Goal: Obtain resource: Download file/media

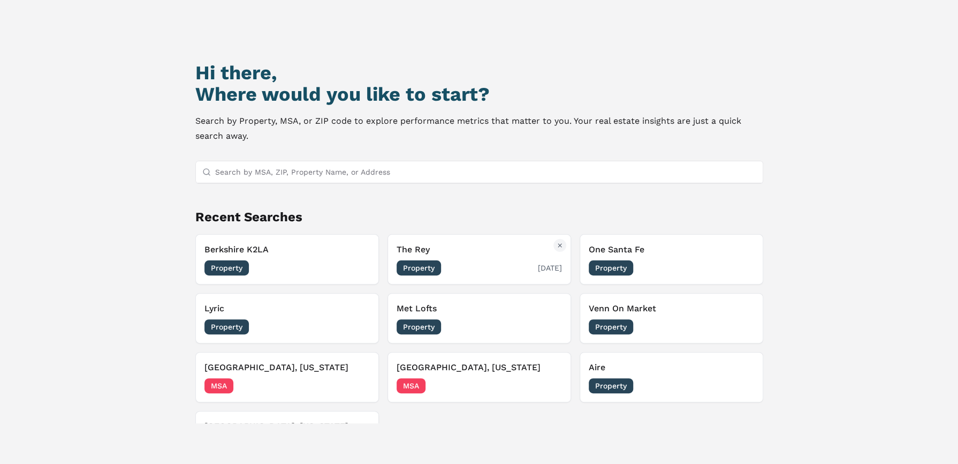
scroll to position [92, 0]
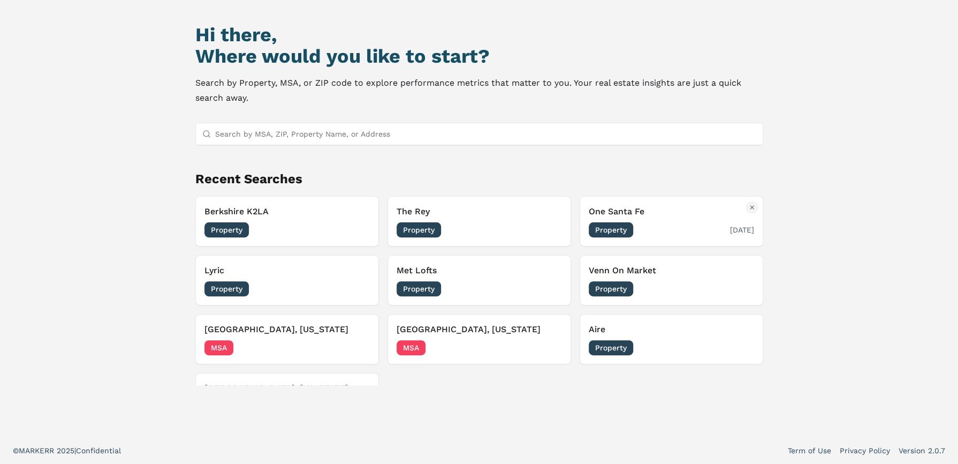
click at [607, 230] on span "Property" at bounding box center [611, 229] width 44 height 15
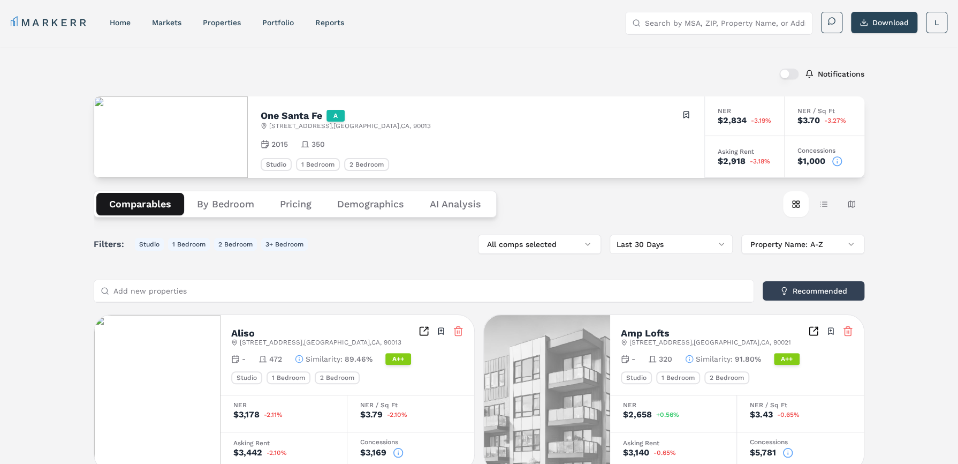
click at [239, 204] on button "By Bedroom" at bounding box center [225, 204] width 83 height 22
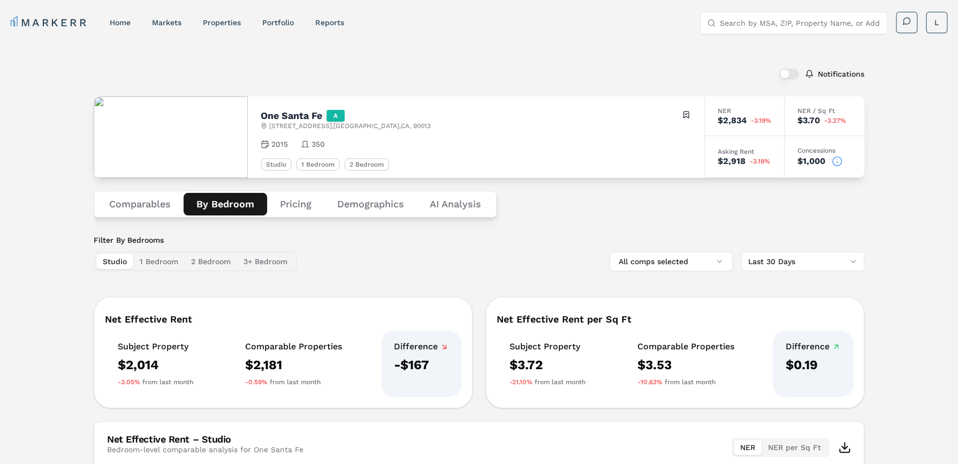
click at [291, 202] on button "Pricing" at bounding box center [295, 204] width 57 height 22
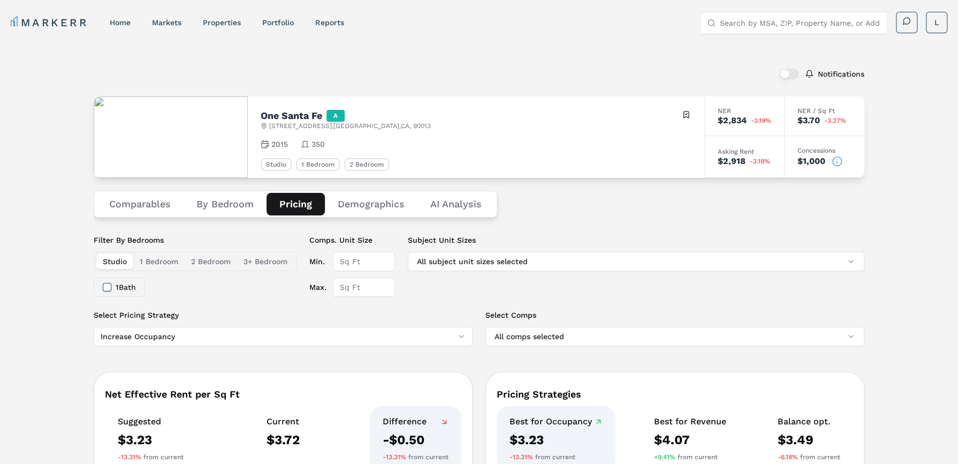
click at [358, 200] on button "Demographics" at bounding box center [371, 204] width 93 height 22
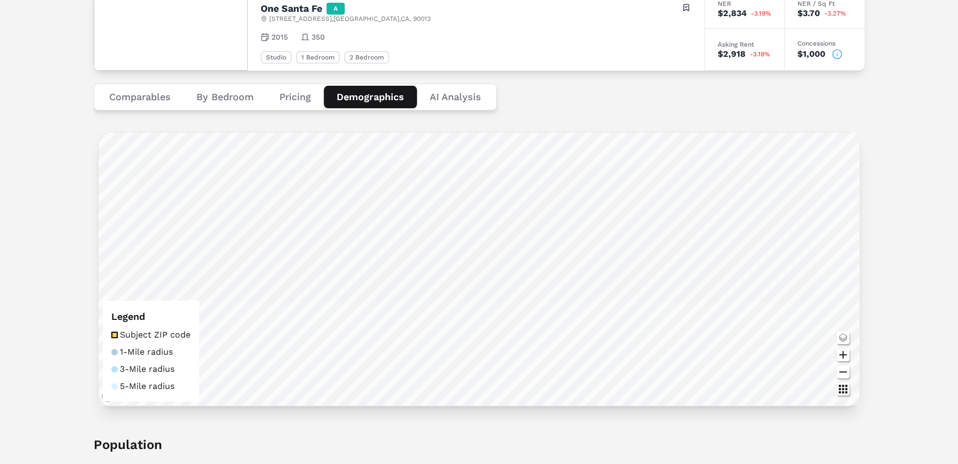
scroll to position [161, 0]
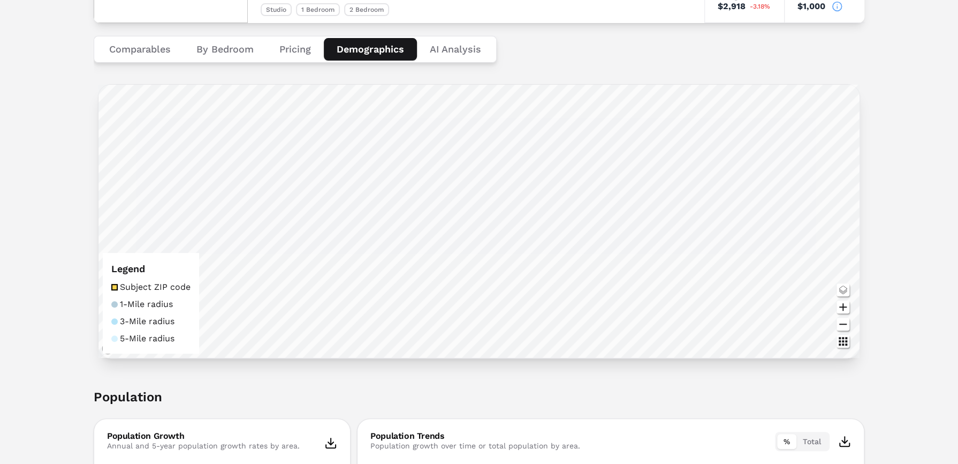
scroll to position [0, 0]
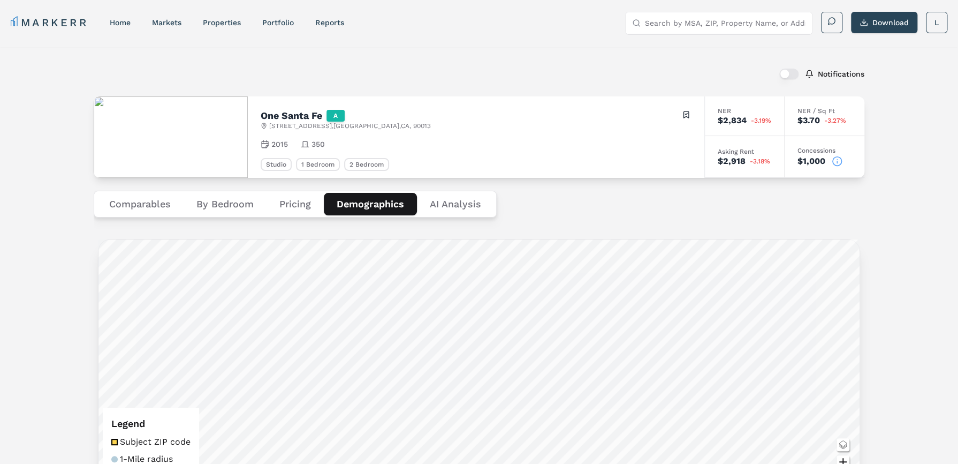
click at [455, 203] on Analysis "AI Analysis" at bounding box center [455, 204] width 77 height 22
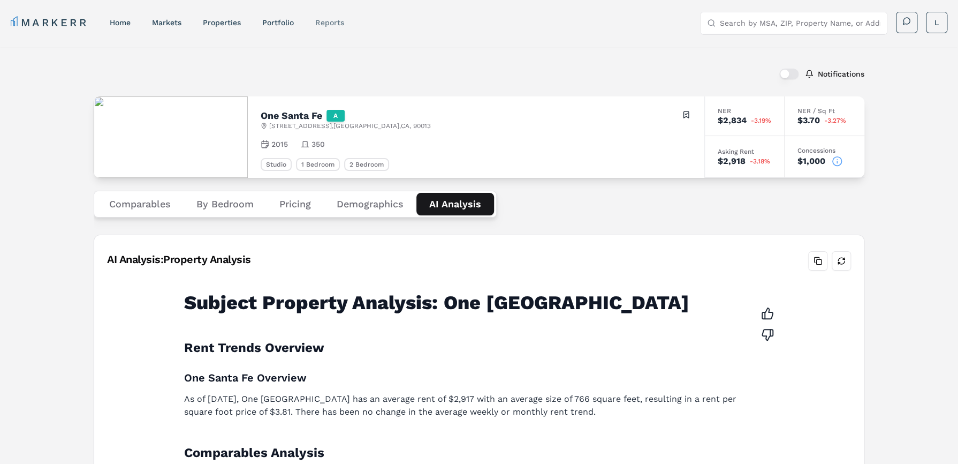
click at [329, 19] on link "reports" at bounding box center [329, 22] width 28 height 9
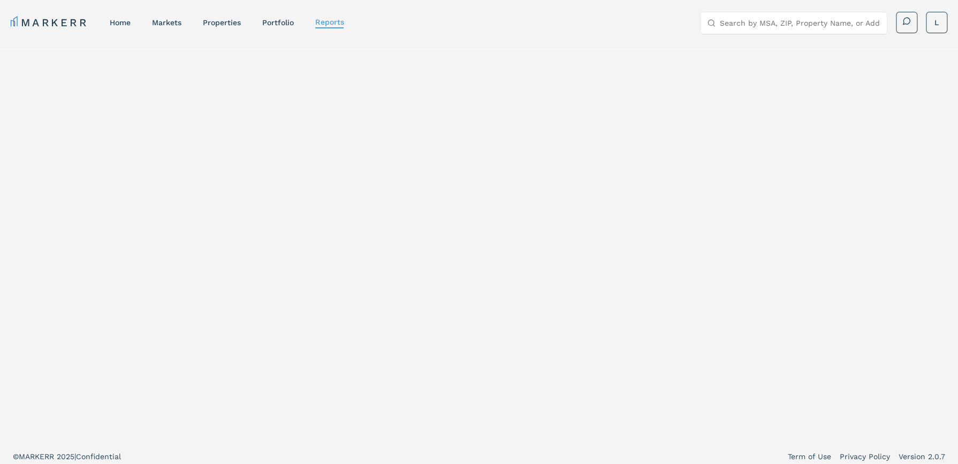
select select "-release_date"
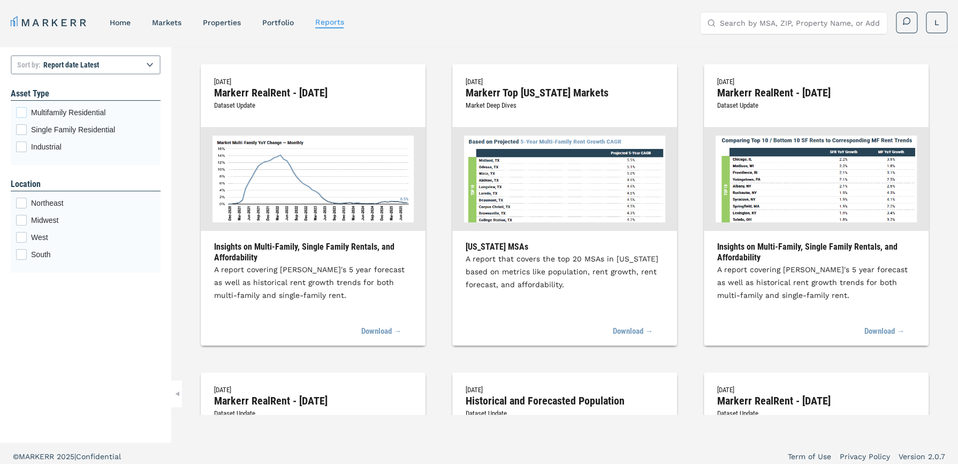
click at [22, 112] on div "Multifamily Residential checkbox input" at bounding box center [21, 112] width 11 height 11
click at [22, 112] on input "Multifamily Residential" at bounding box center [19, 110] width 7 height 7
click at [20, 233] on div "West checkbox input" at bounding box center [21, 237] width 11 height 11
click at [20, 233] on input "West" at bounding box center [19, 235] width 7 height 7
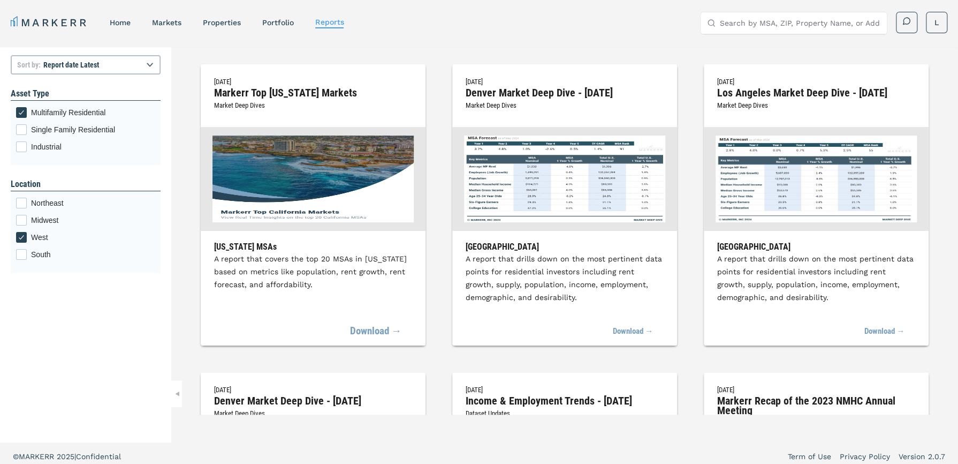
click at [373, 331] on link "Download →" at bounding box center [375, 332] width 51 height 24
click at [163, 20] on link "markets" at bounding box center [166, 22] width 29 height 9
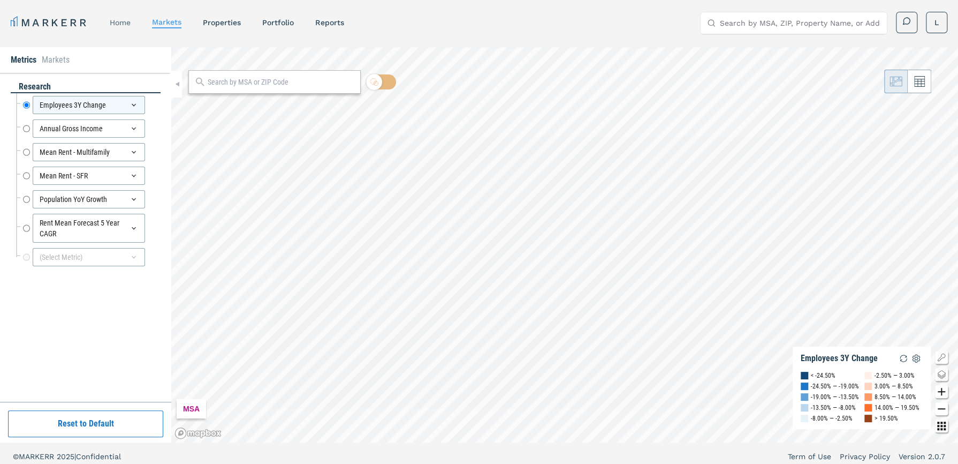
click at [115, 19] on link "home" at bounding box center [120, 22] width 21 height 9
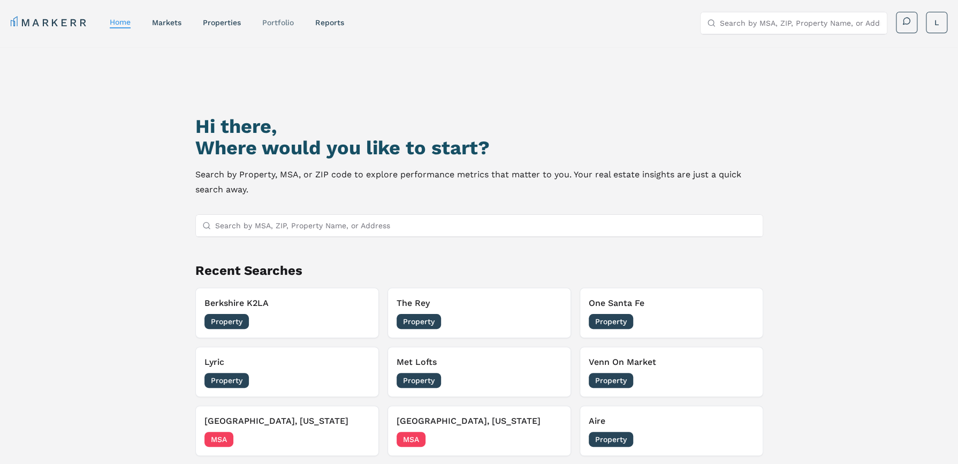
click at [279, 22] on link "Portfolio" at bounding box center [278, 22] width 32 height 9
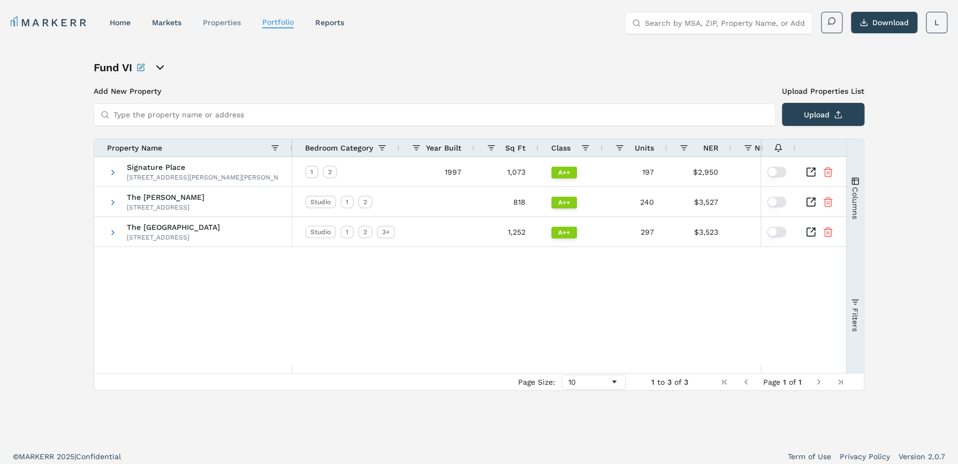
click at [215, 25] on link "properties" at bounding box center [222, 22] width 38 height 9
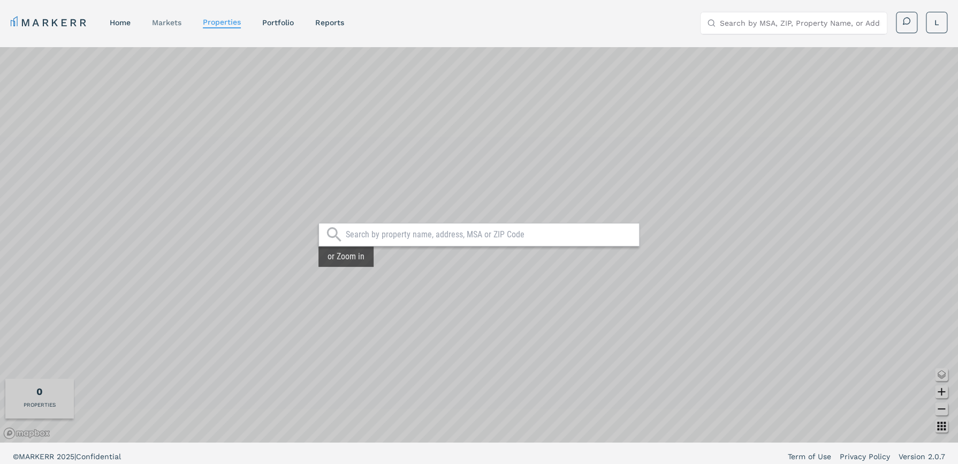
click at [173, 22] on link "markets" at bounding box center [166, 22] width 29 height 9
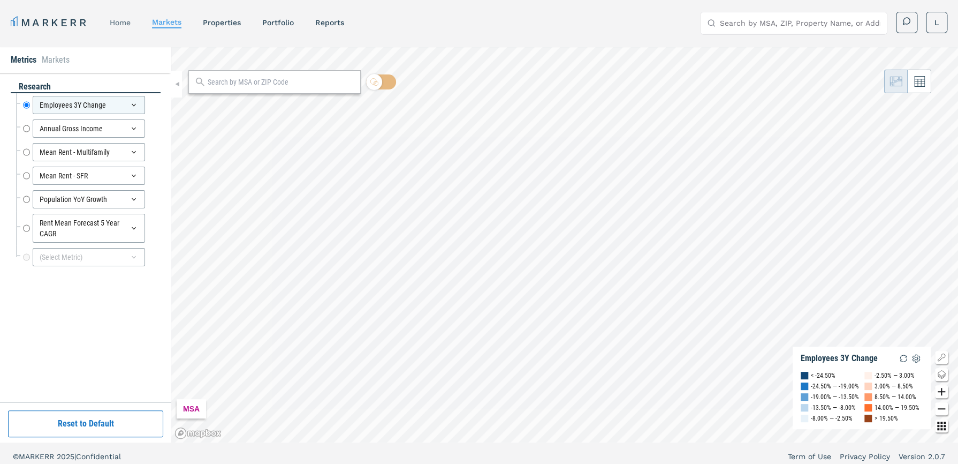
click at [125, 22] on link "home" at bounding box center [120, 22] width 21 height 9
